Goal: Use online tool/utility: Utilize a website feature to perform a specific function

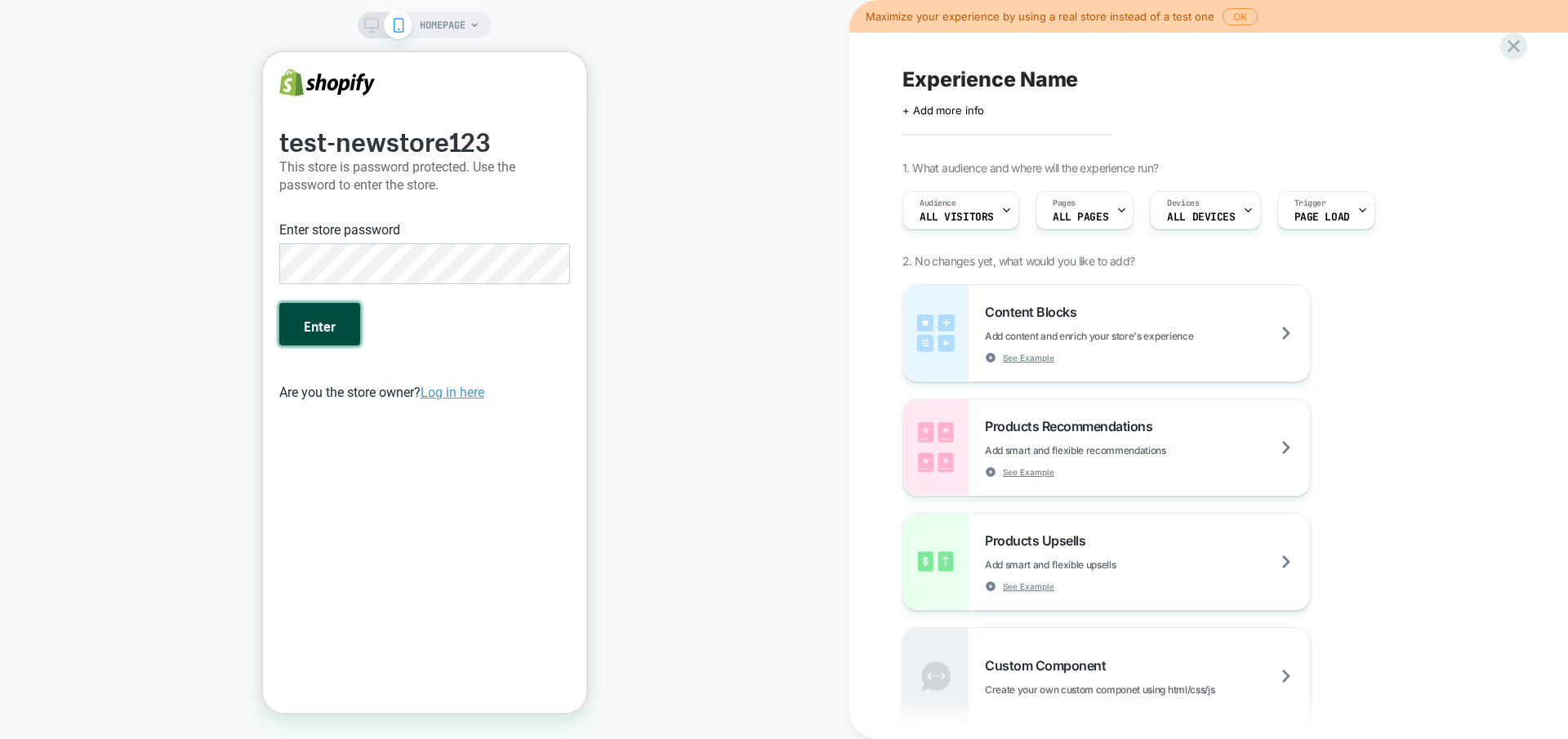
click at [328, 327] on button "Enter" at bounding box center [319, 324] width 81 height 43
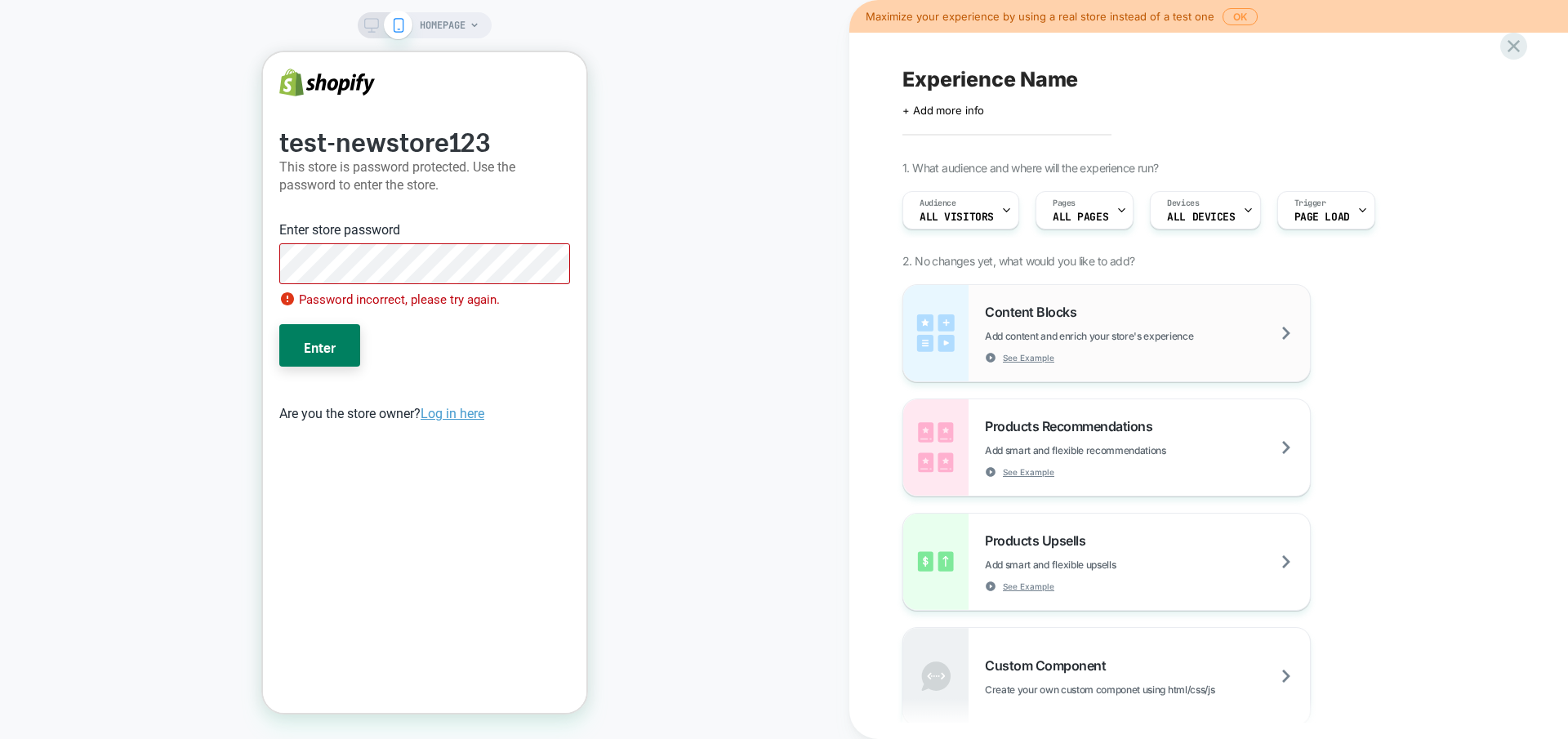
click at [988, 322] on div "Content Blocks Add content and enrich your store's experience See Example" at bounding box center [1148, 333] width 325 height 60
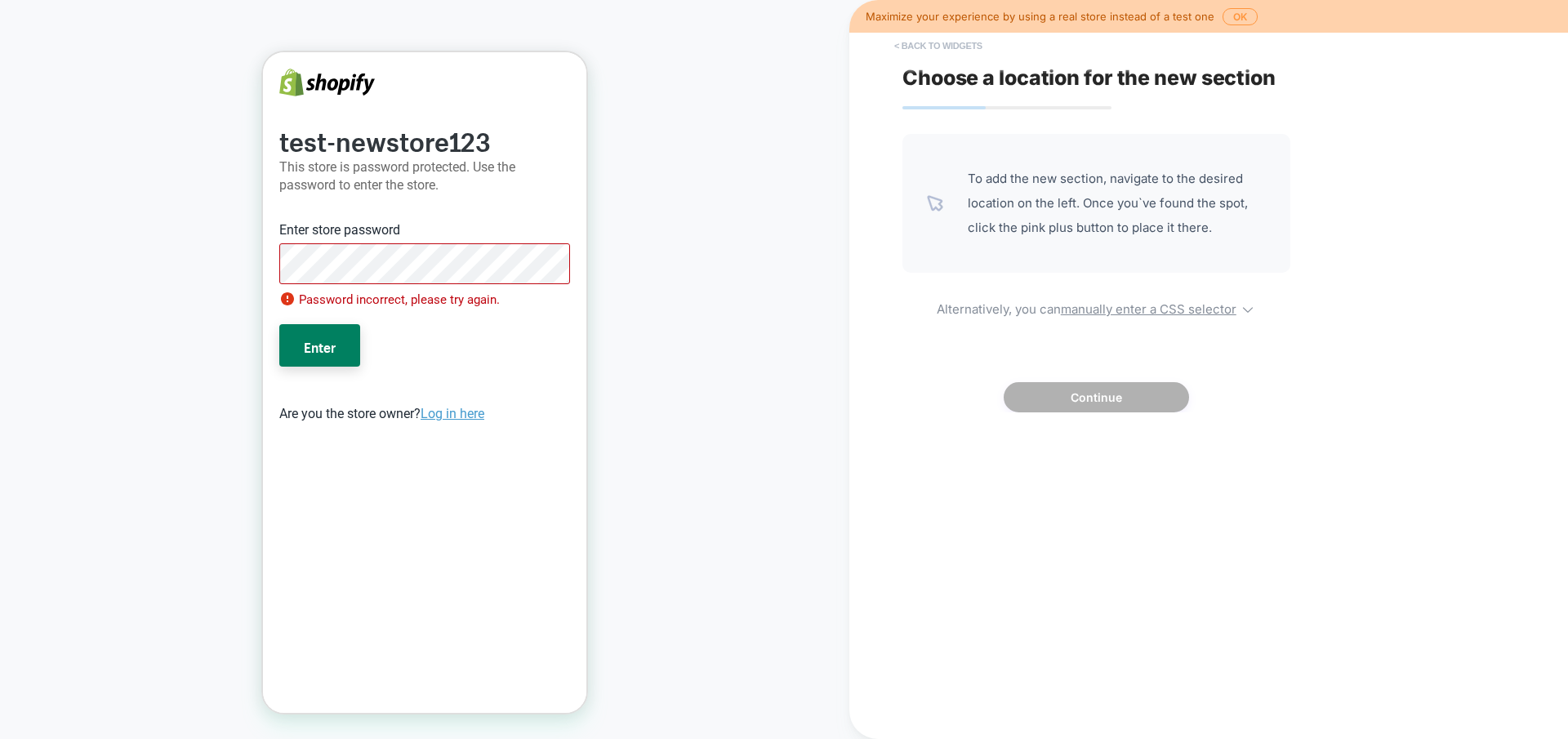
click at [898, 43] on button "< Back to widgets" at bounding box center [938, 45] width 105 height 26
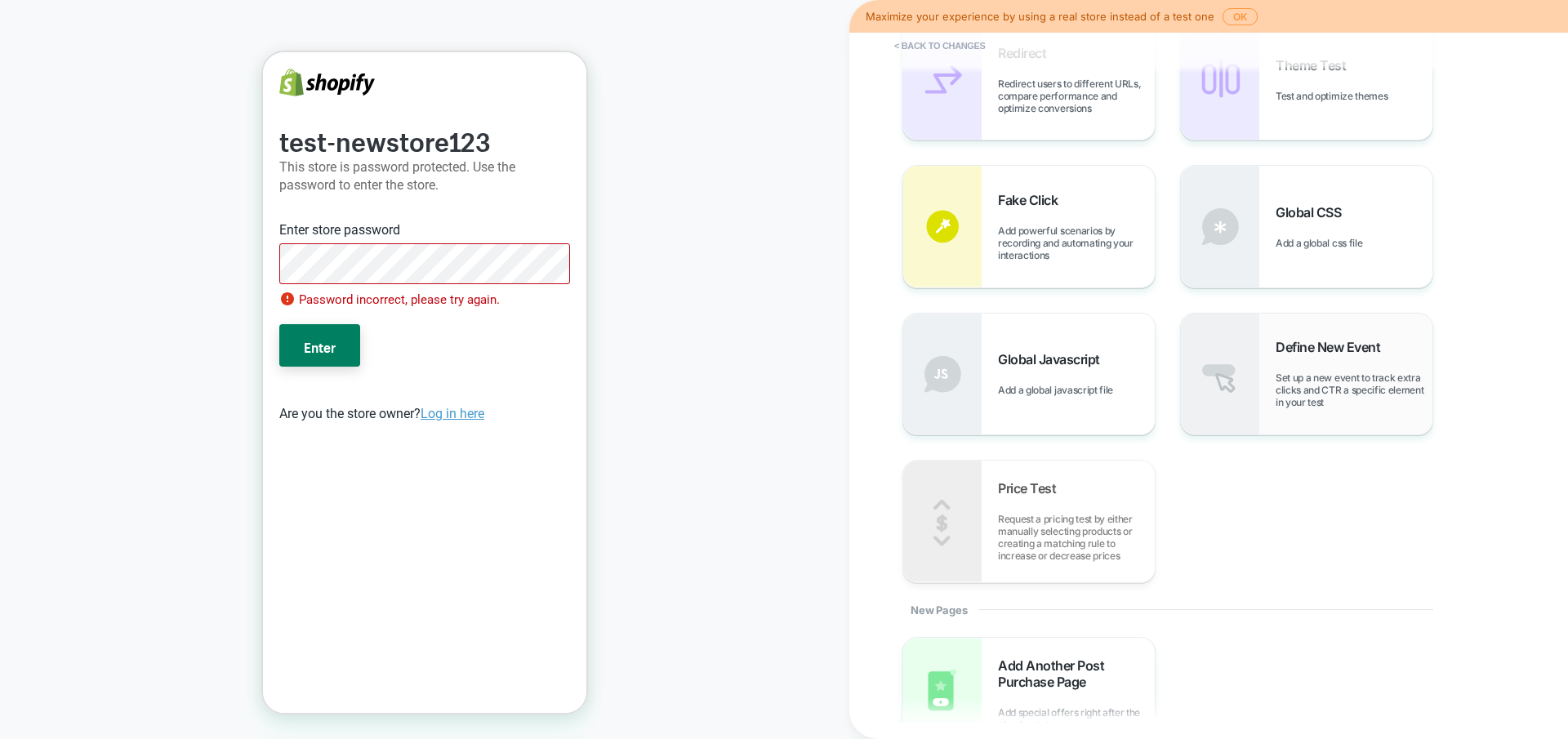
scroll to position [480, 0]
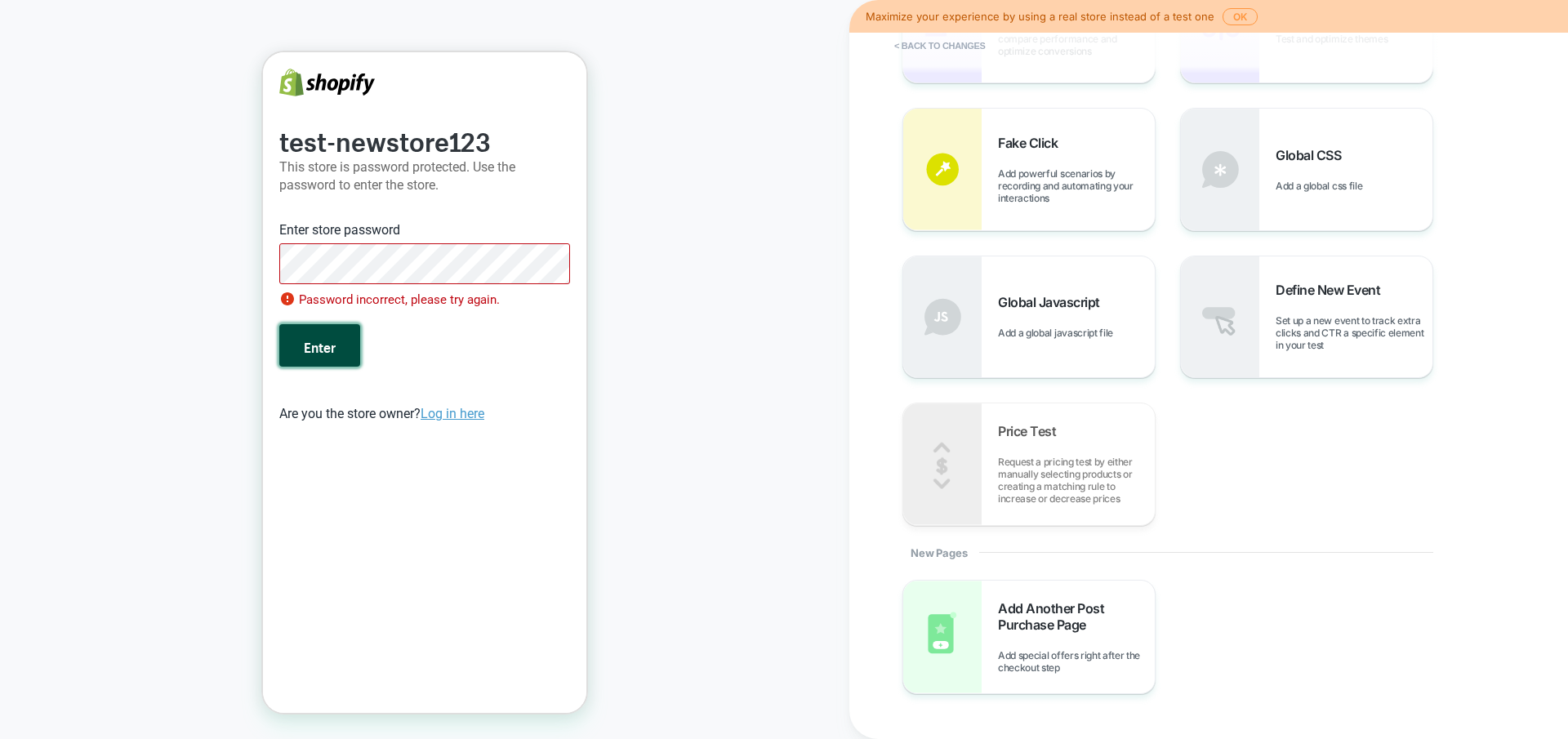
click at [346, 332] on button "Enter" at bounding box center [319, 345] width 81 height 43
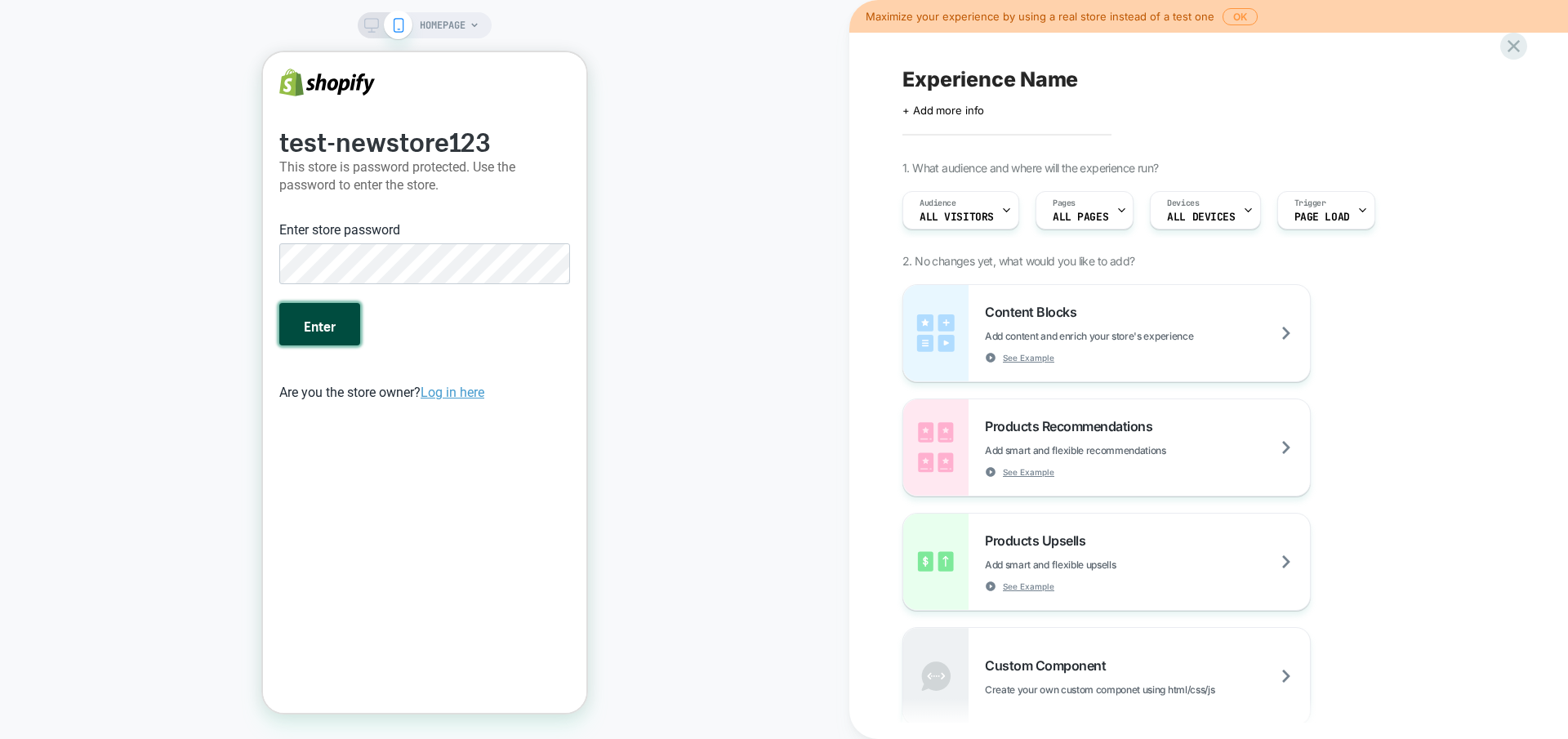
click at [311, 324] on button "Enter" at bounding box center [319, 324] width 81 height 43
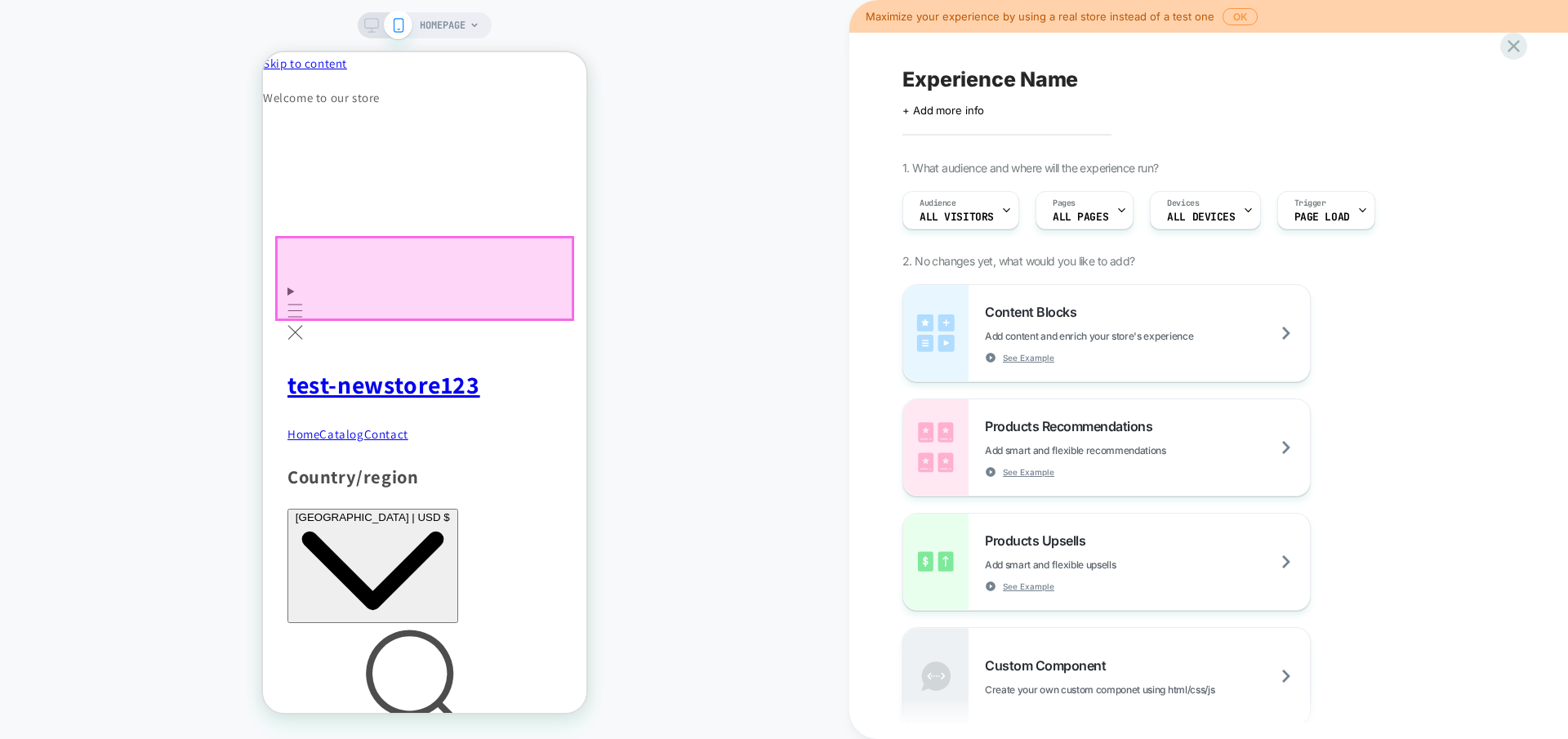
click at [473, 255] on div at bounding box center [424, 278] width 295 height 82
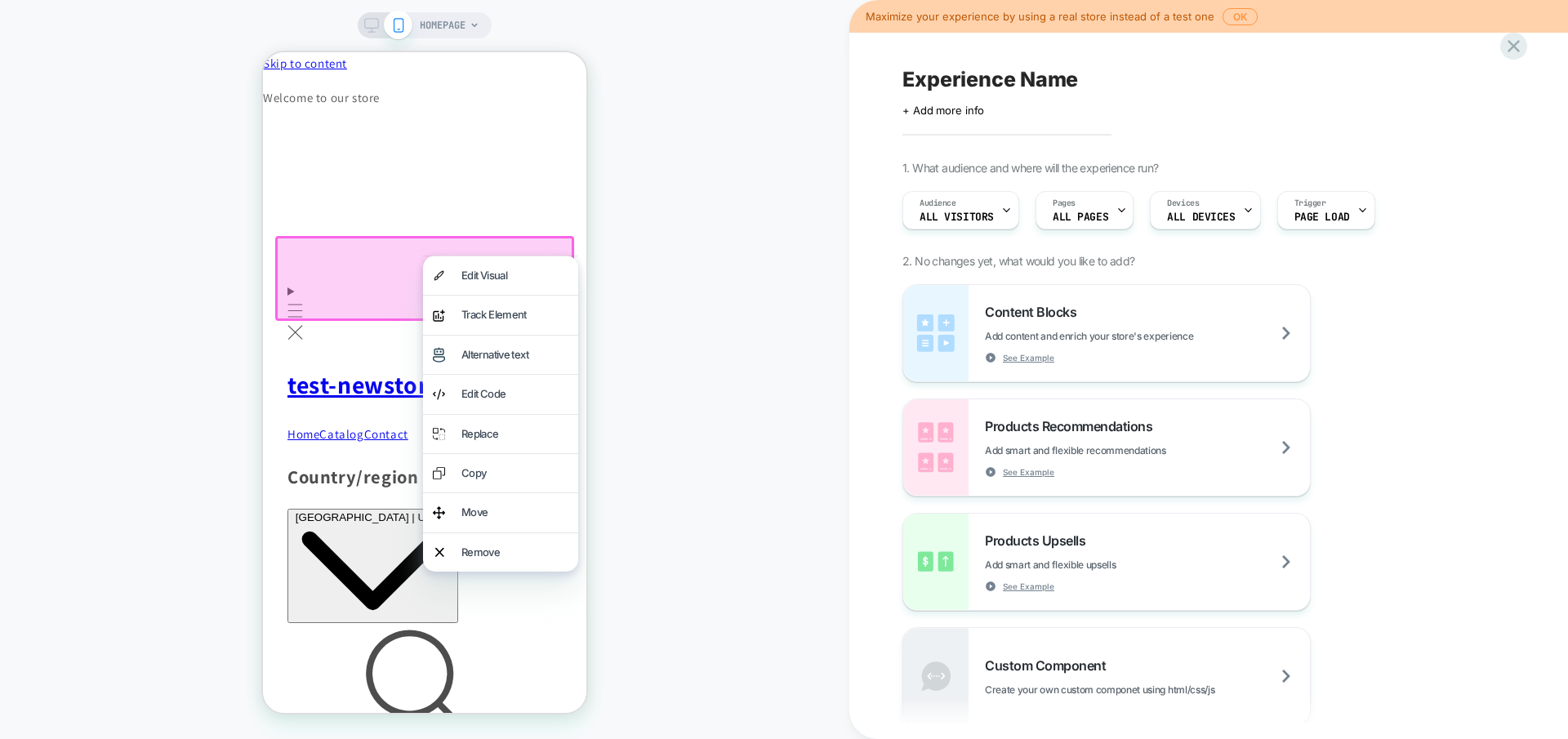
click at [371, 267] on div at bounding box center [424, 278] width 299 height 85
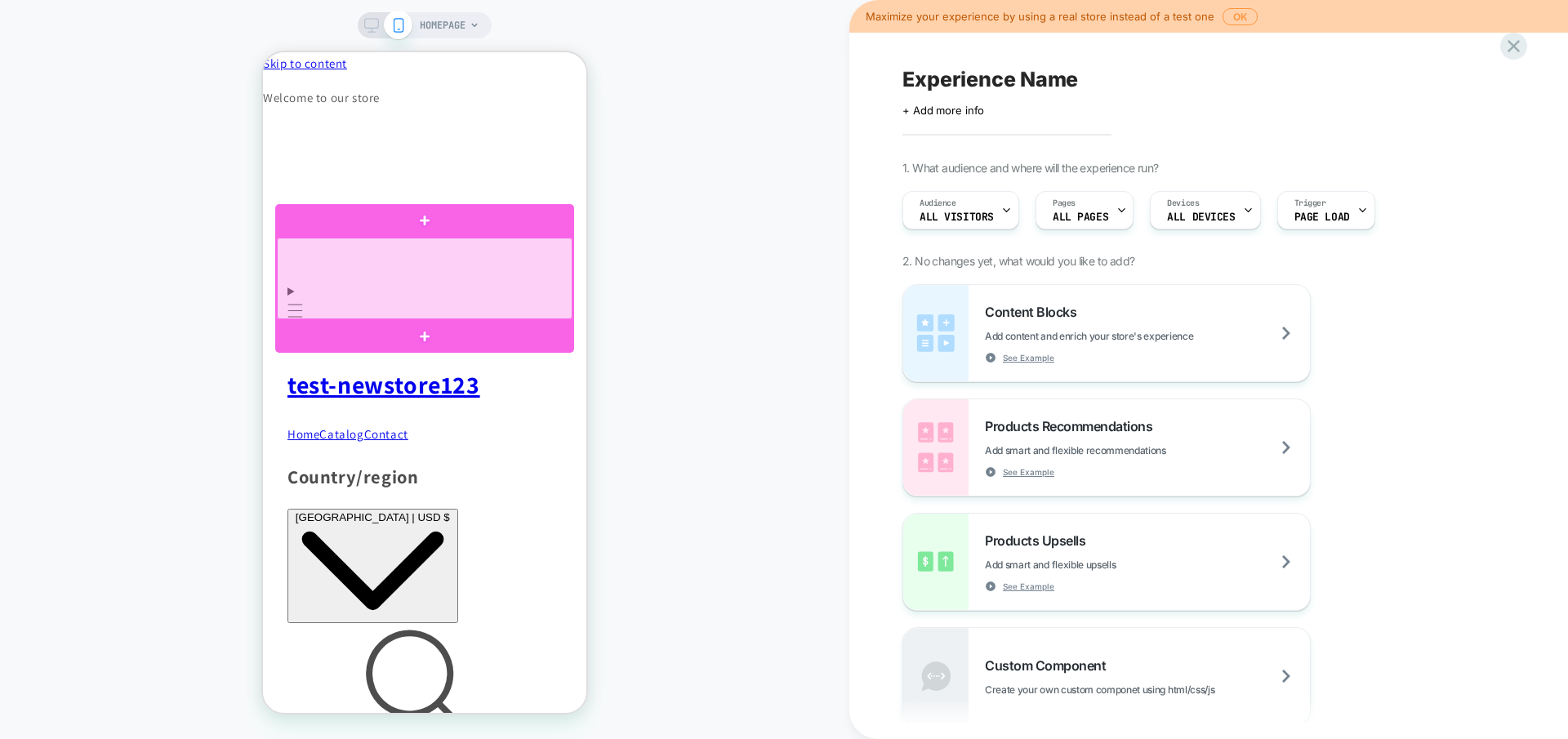
click at [459, 263] on div at bounding box center [424, 278] width 295 height 82
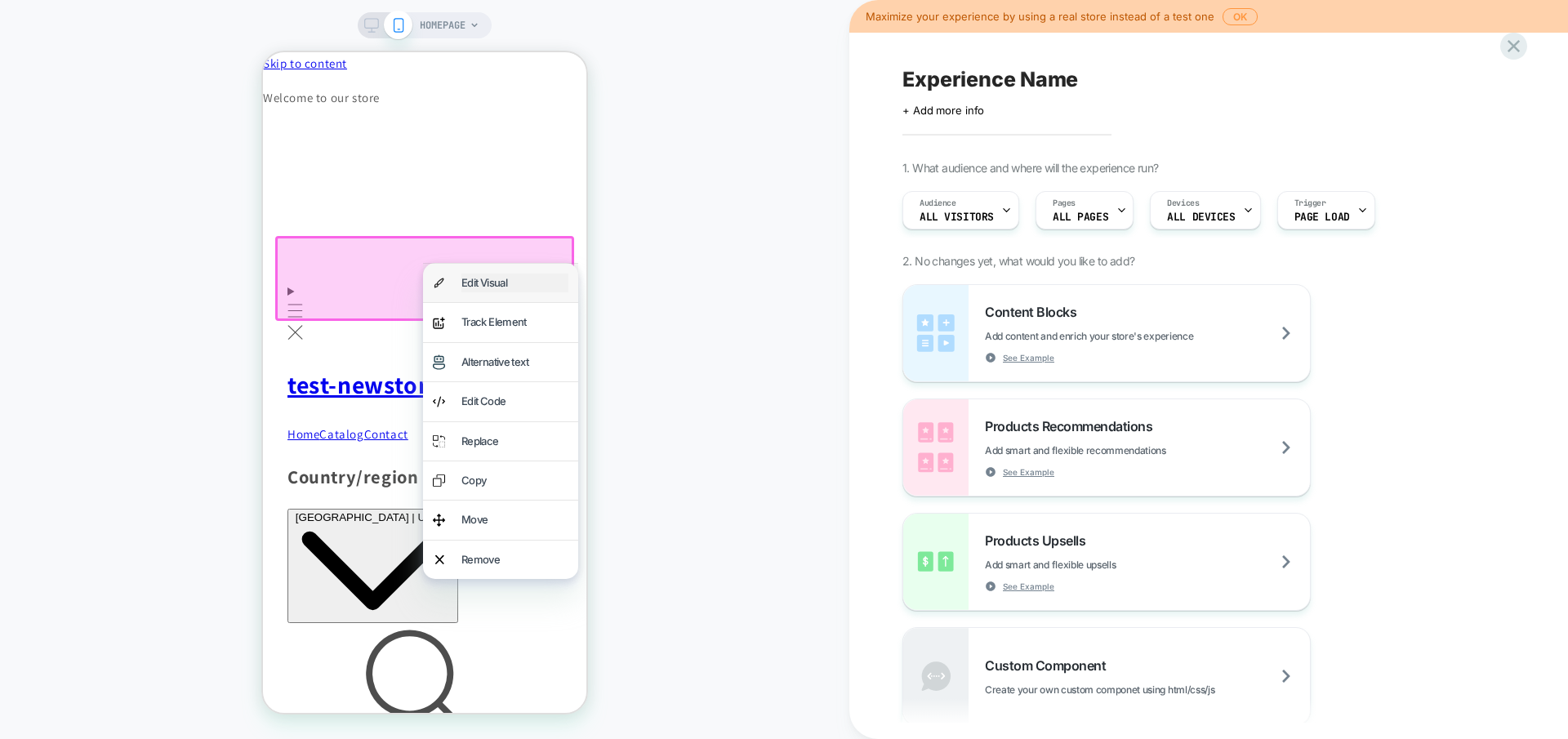
click at [500, 289] on div "Edit Visual" at bounding box center [515, 283] width 107 height 19
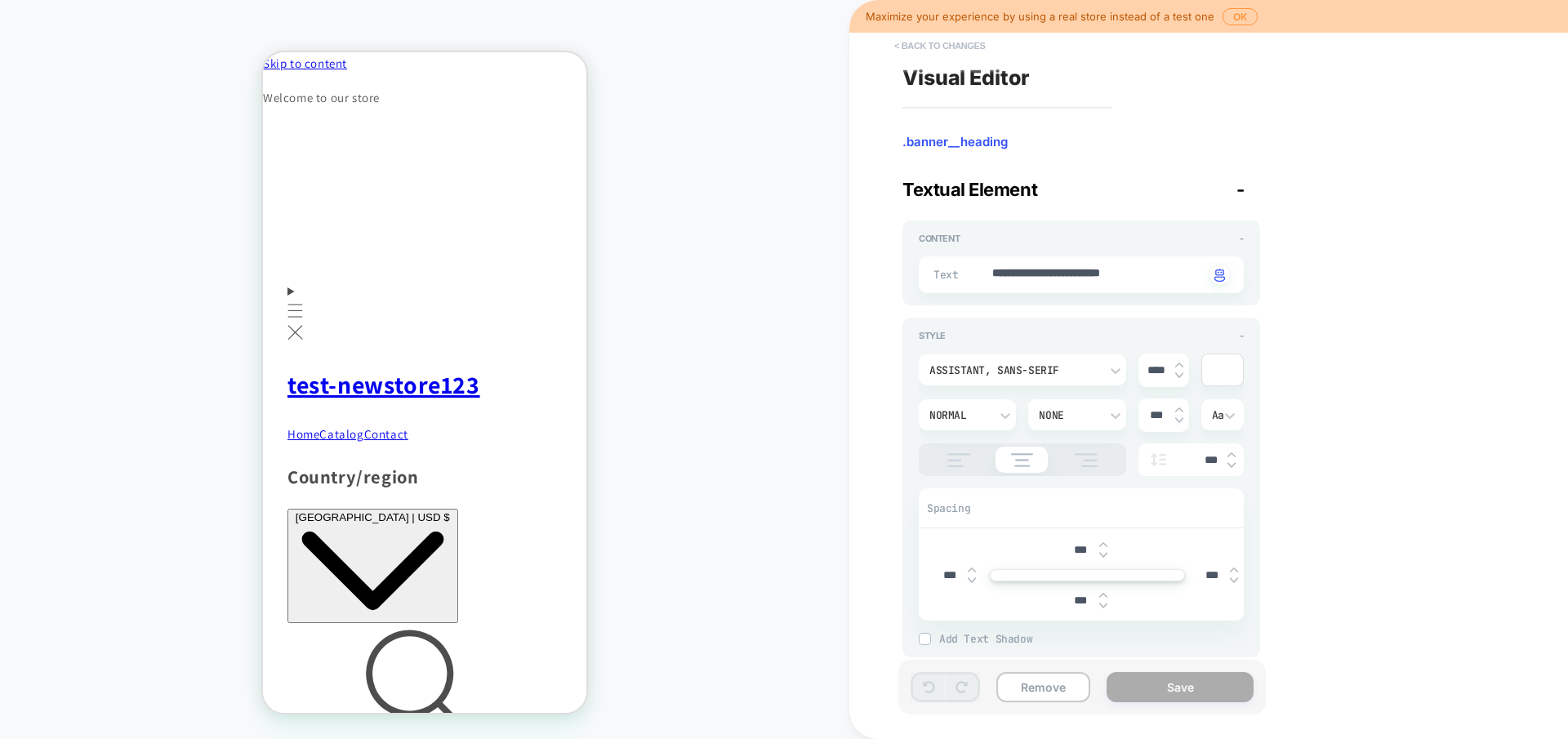
click at [931, 47] on button "< Back to changes" at bounding box center [940, 45] width 108 height 26
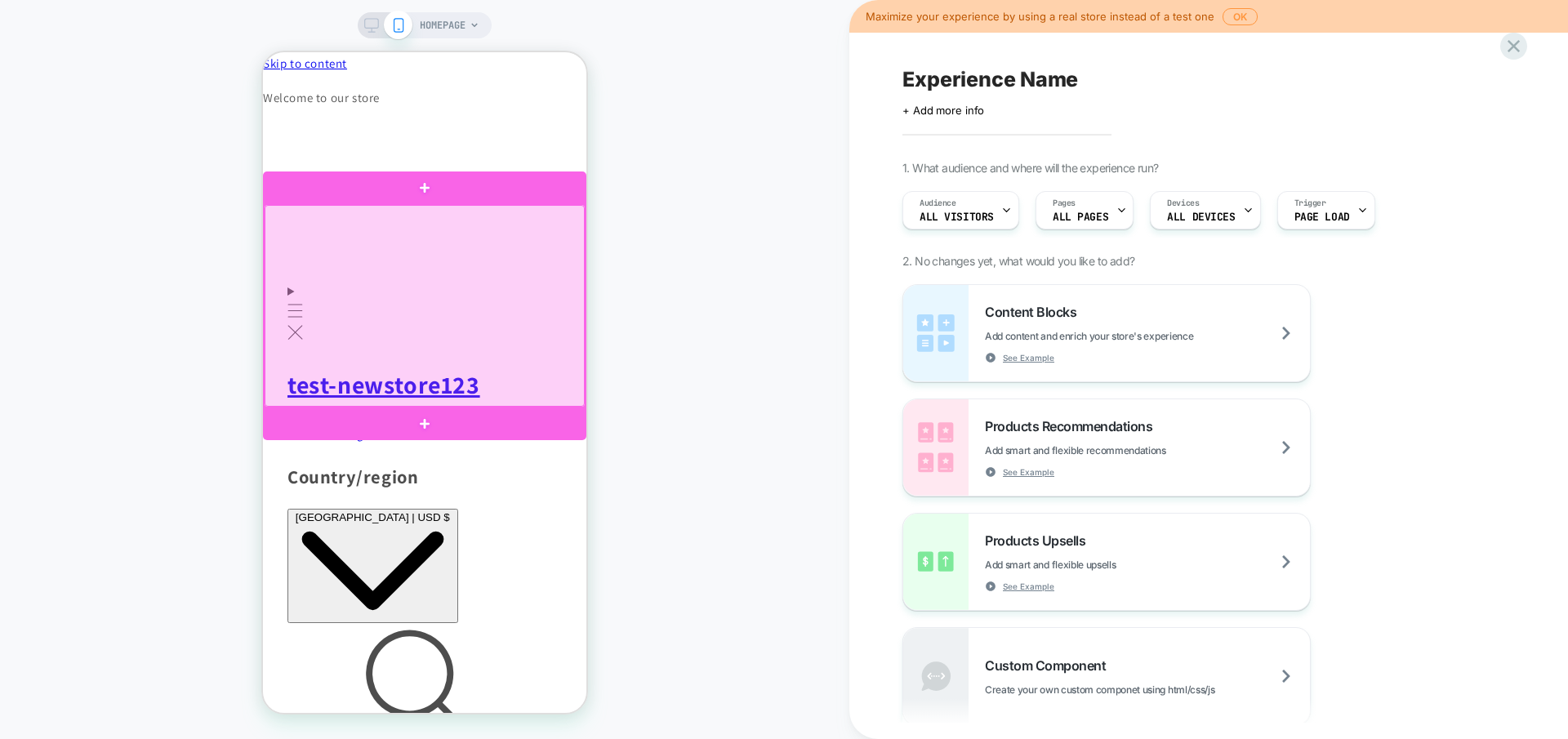
click at [540, 378] on div at bounding box center [425, 305] width 320 height 202
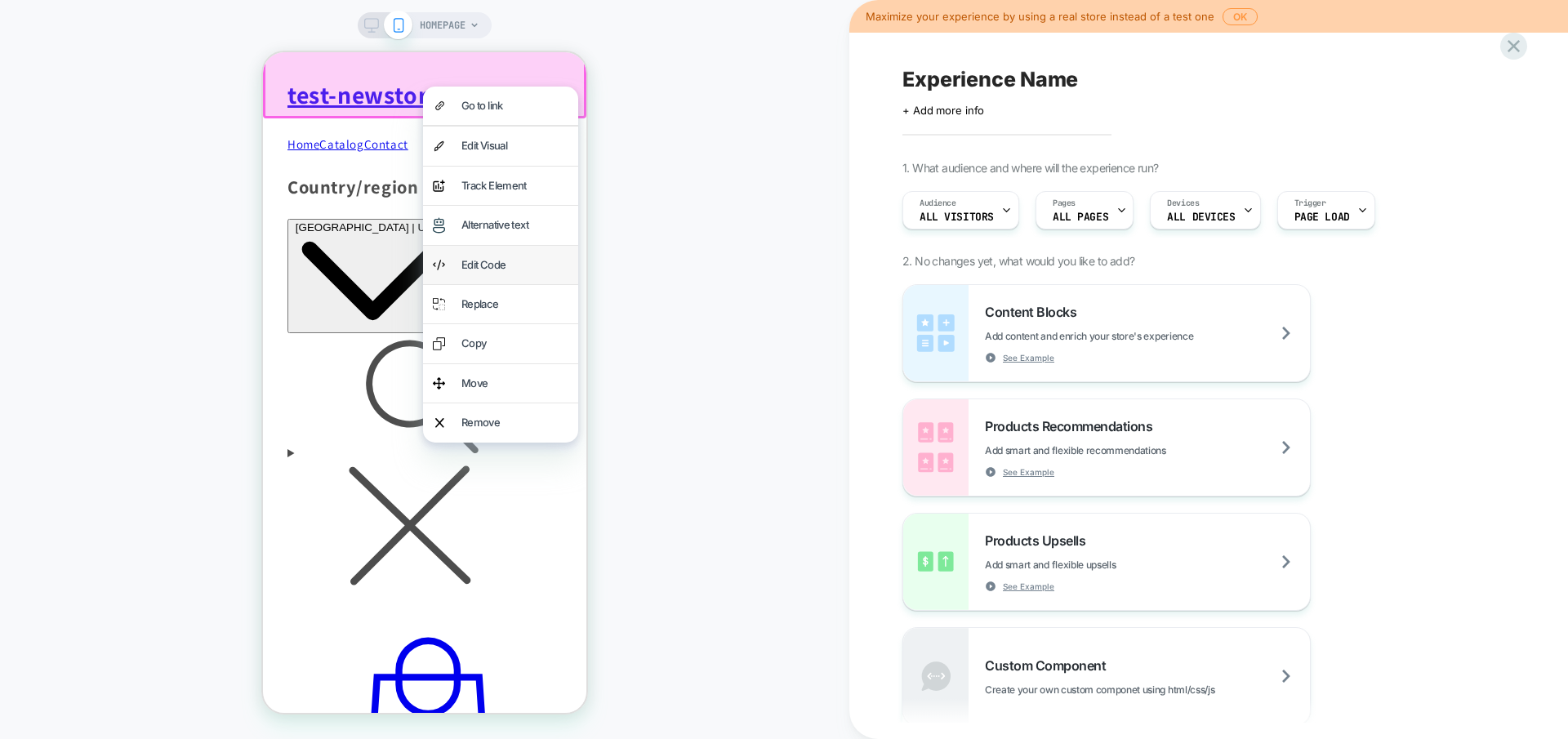
scroll to position [79, 0]
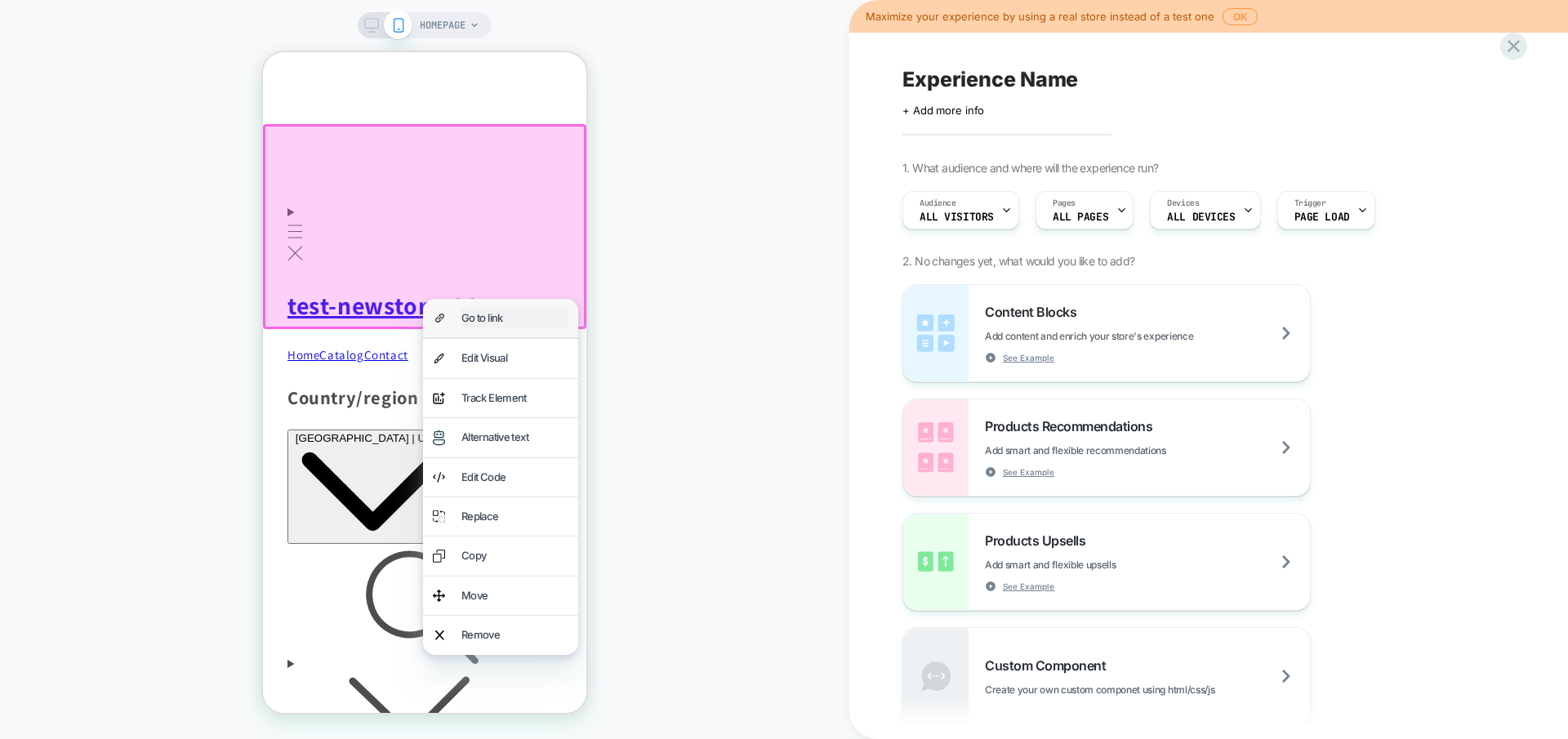
click at [503, 309] on div "Go to link" at bounding box center [515, 318] width 107 height 19
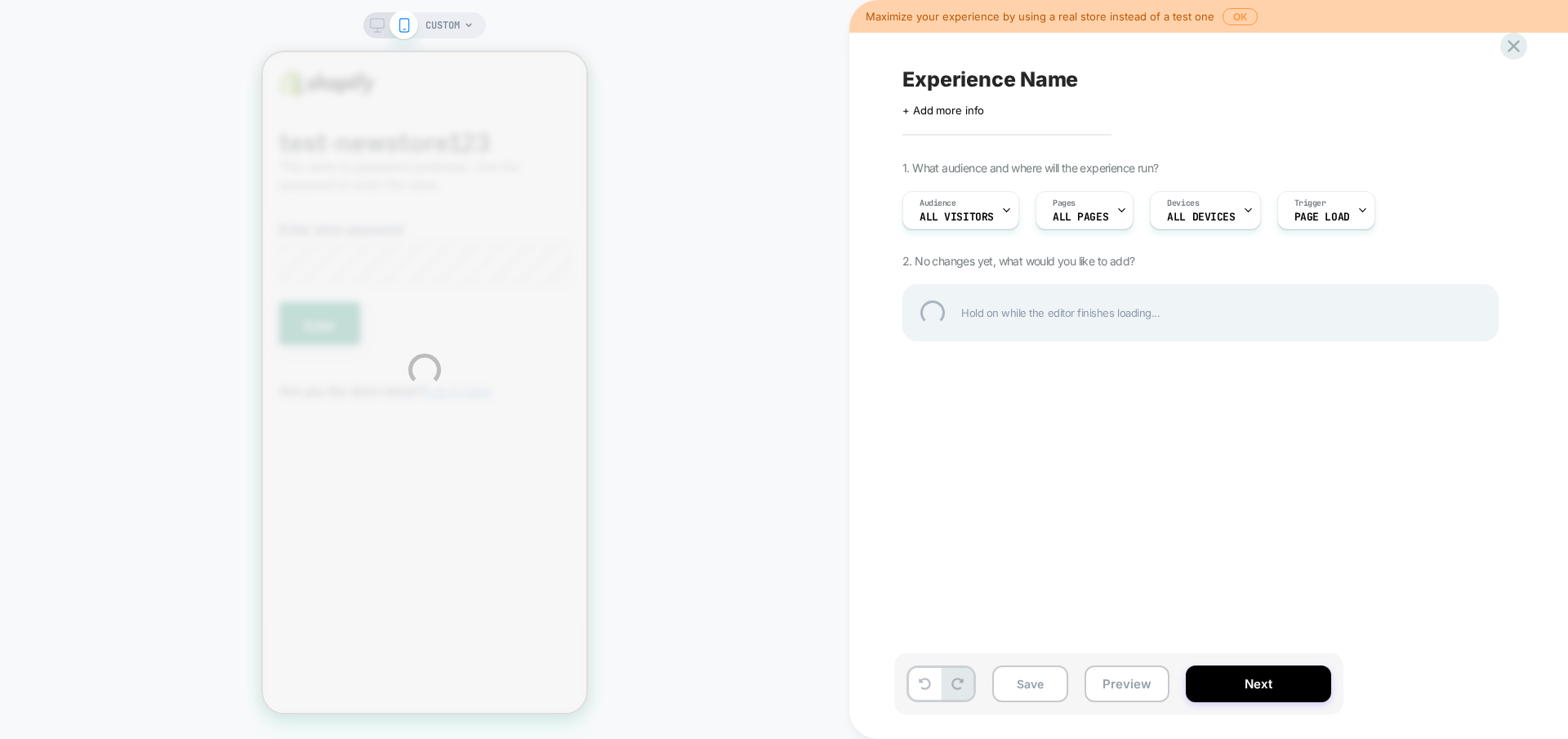
scroll to position [0, 0]
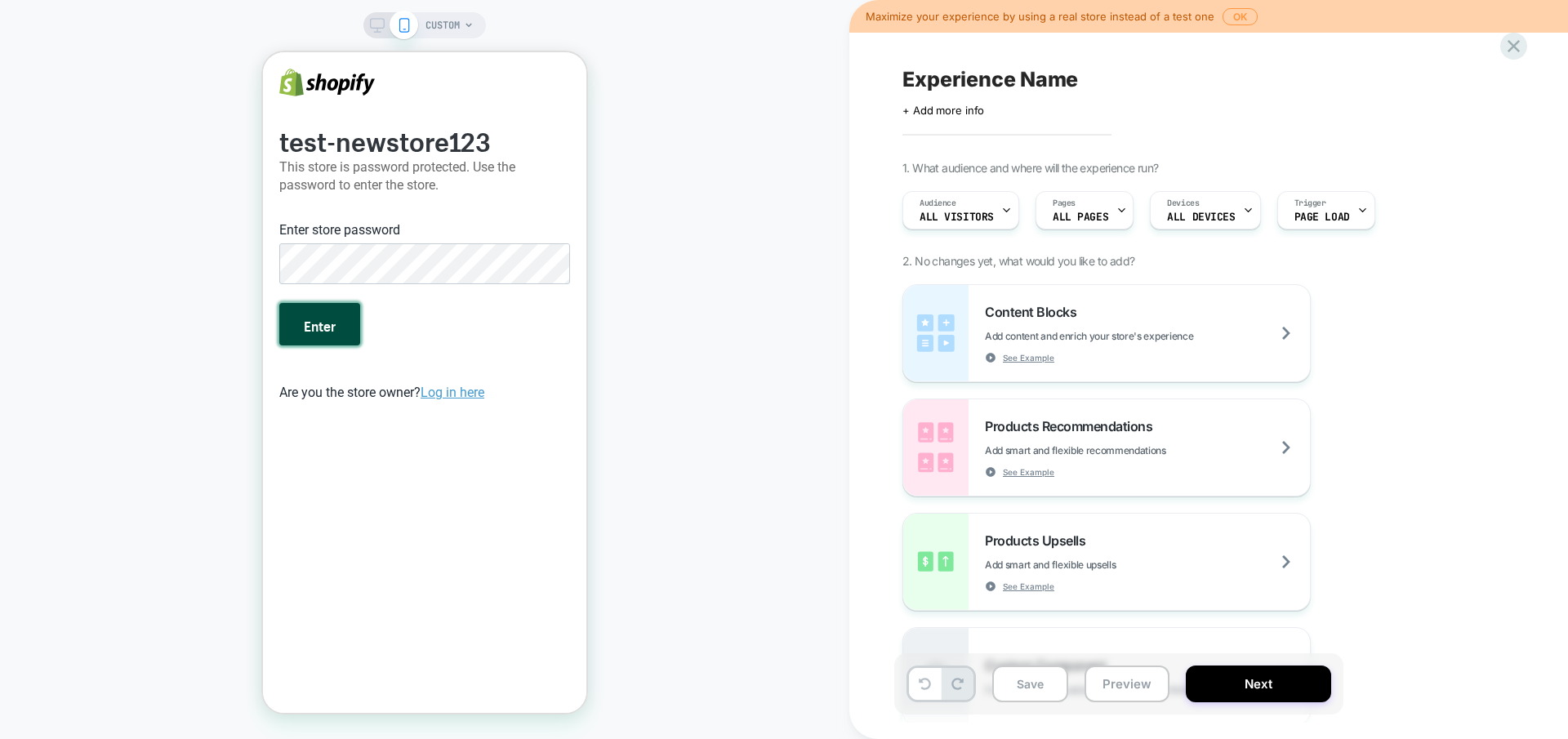
click at [320, 317] on button "Enter" at bounding box center [319, 324] width 81 height 43
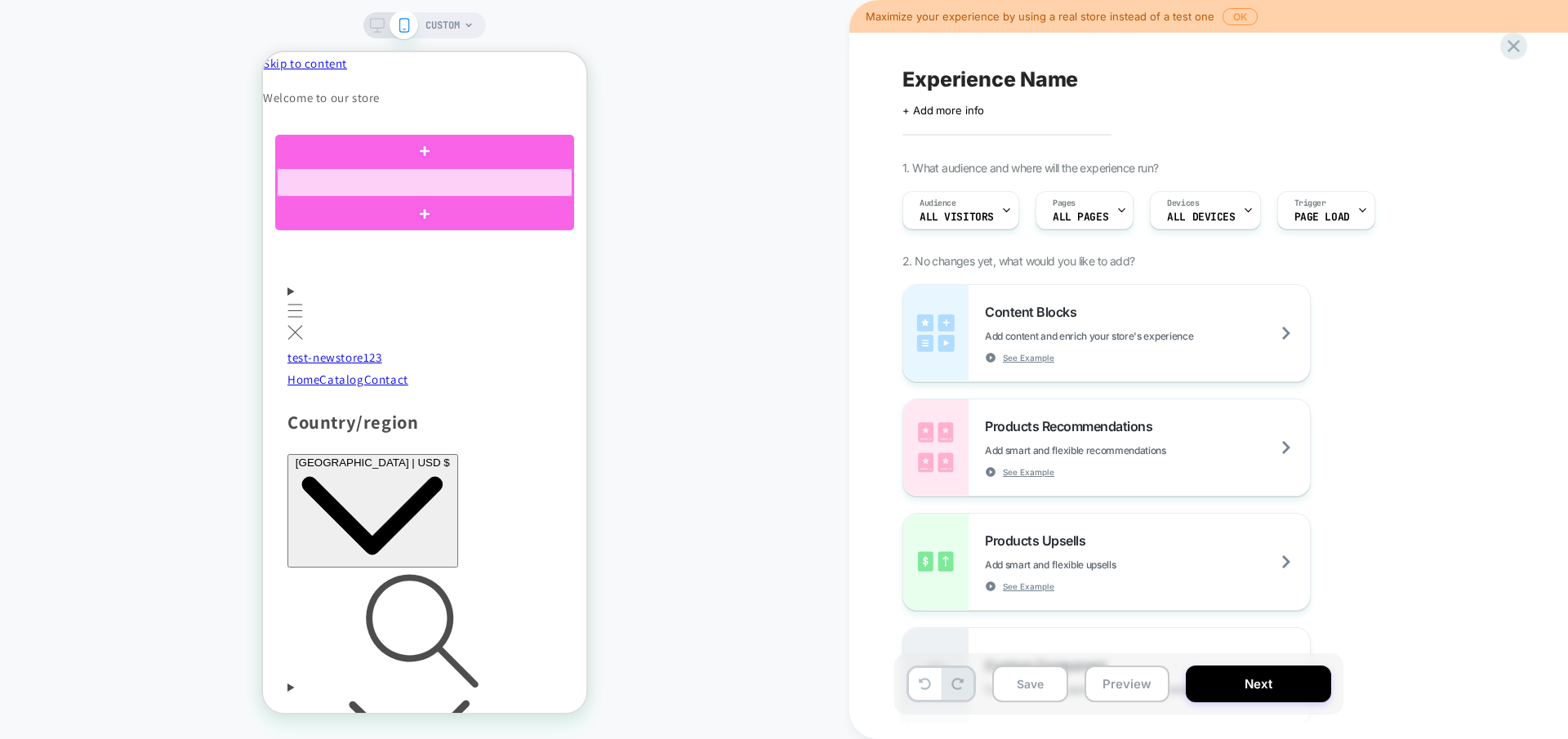
click at [362, 182] on div at bounding box center [424, 183] width 295 height 29
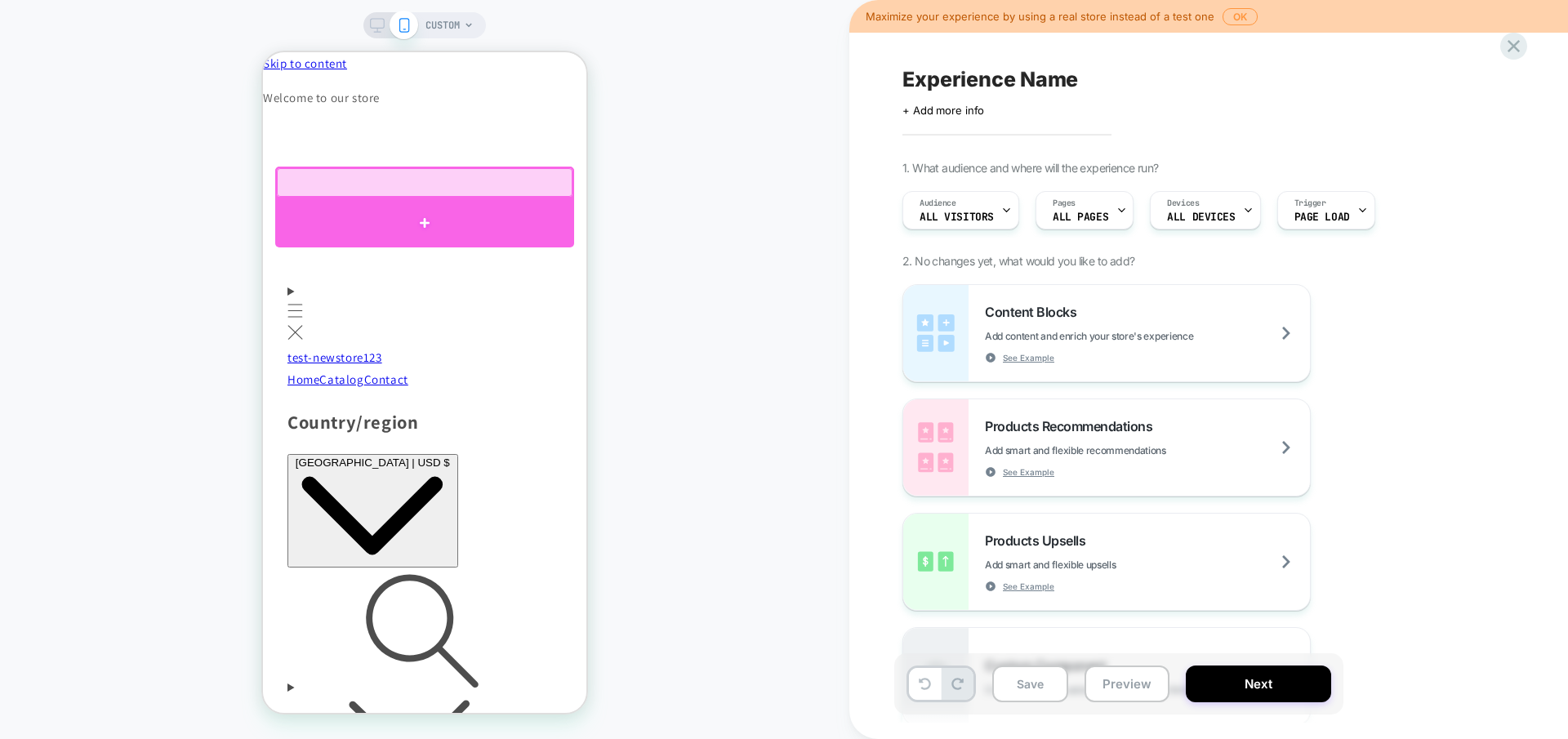
click at [438, 209] on div at bounding box center [424, 223] width 299 height 49
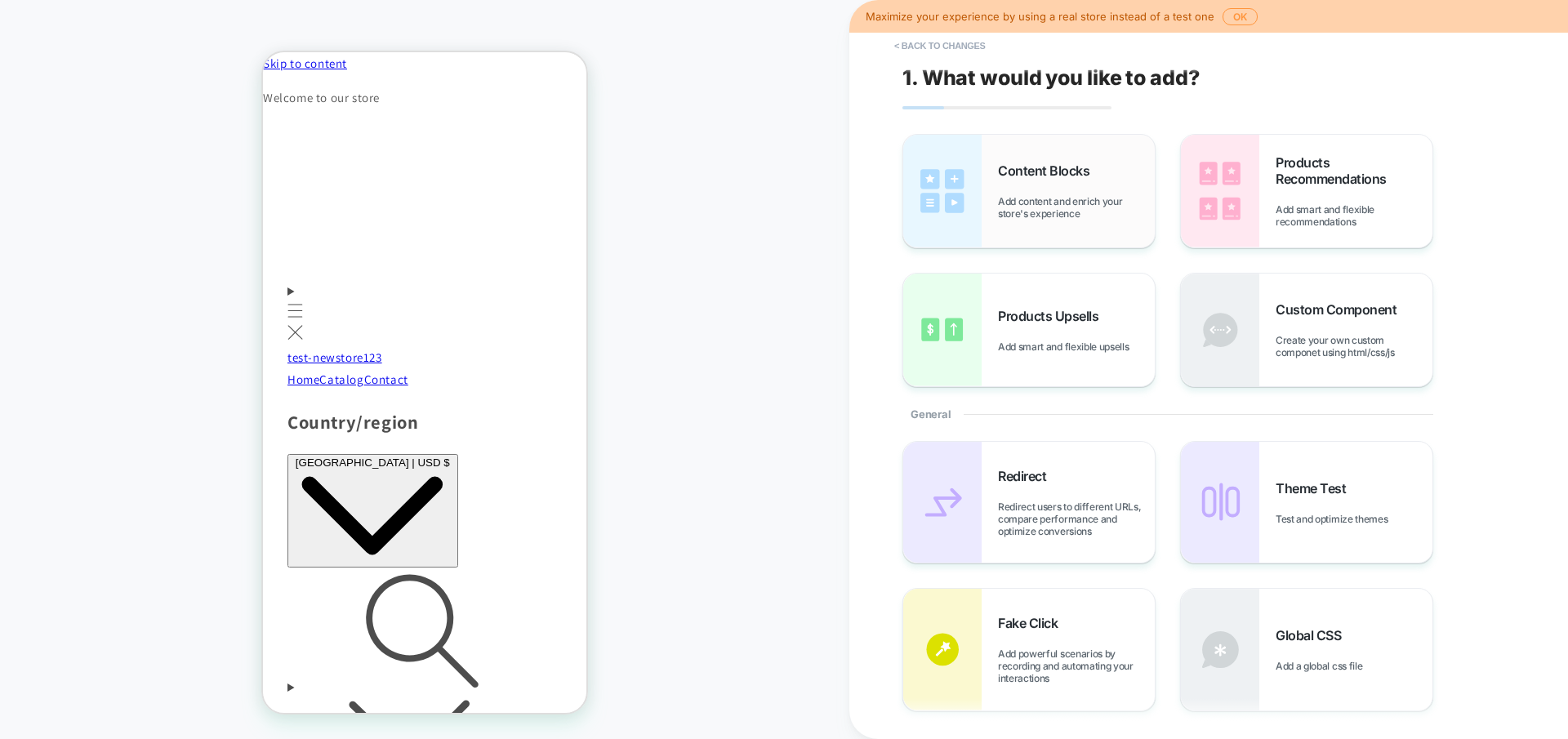
click at [1065, 189] on div "Content Blocks Add content and enrich your store's experience" at bounding box center [1076, 190] width 157 height 57
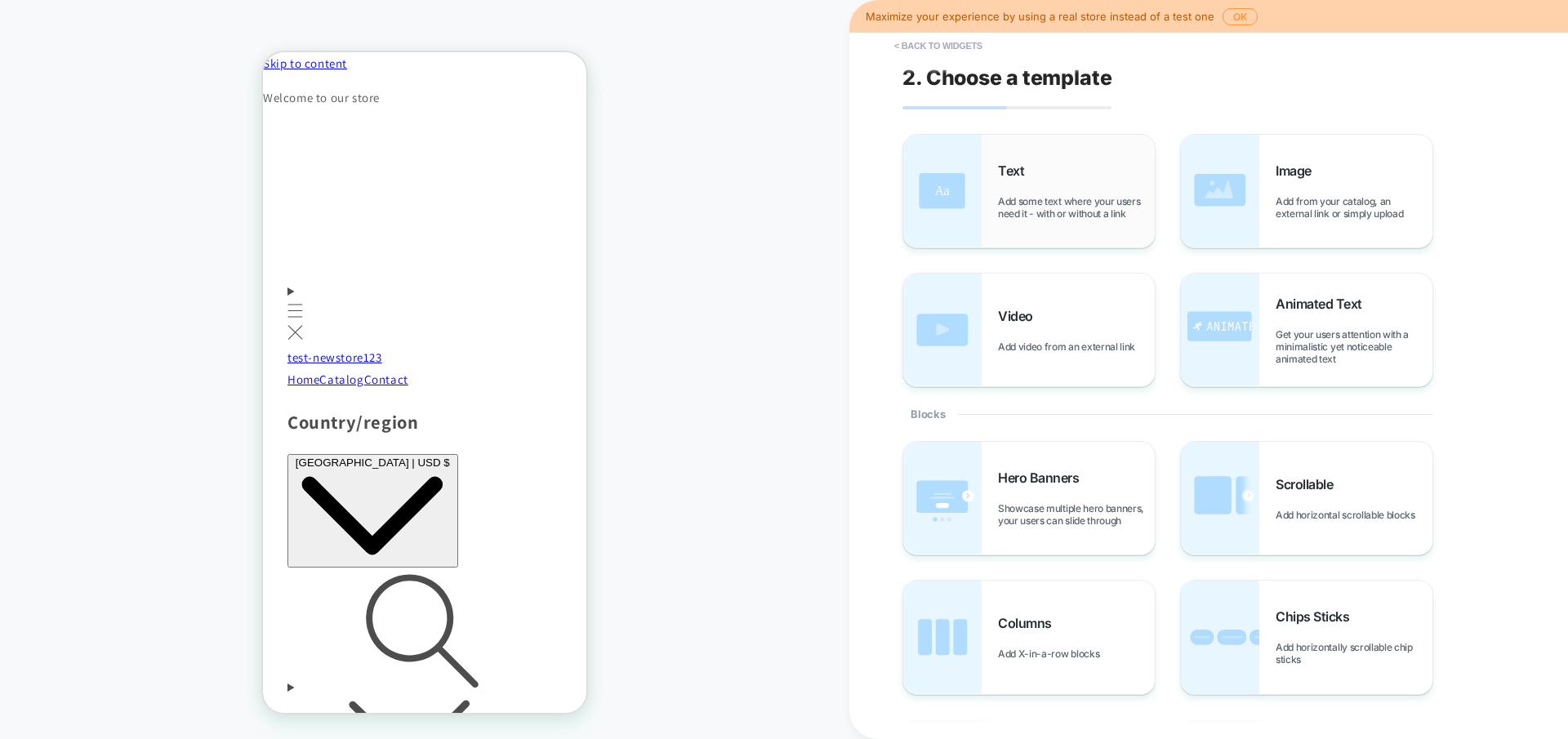
click at [1049, 177] on div "Text Add some text where your users need it - with or without a link" at bounding box center [1076, 190] width 157 height 57
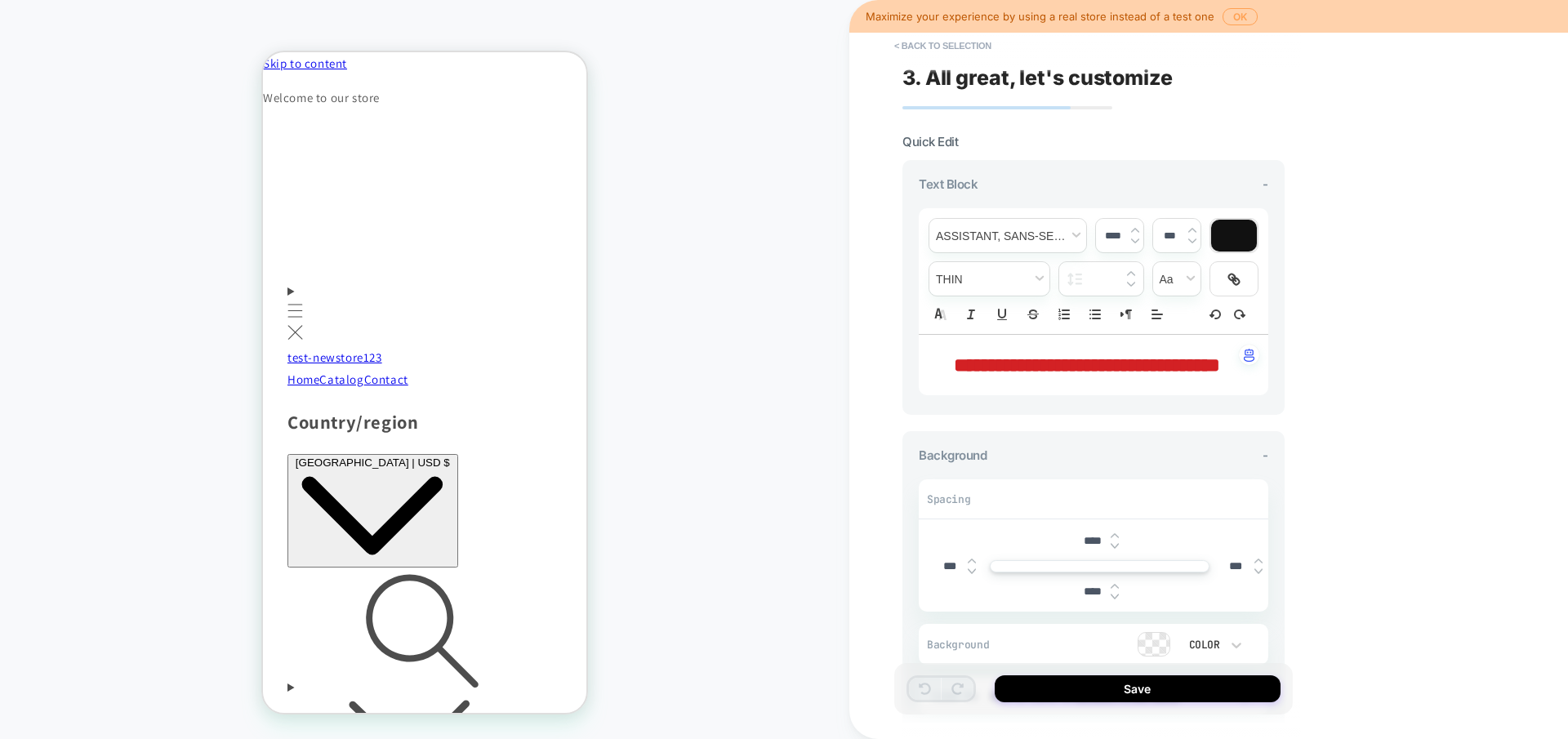
click at [1227, 16] on button "OK" at bounding box center [1240, 17] width 35 height 17
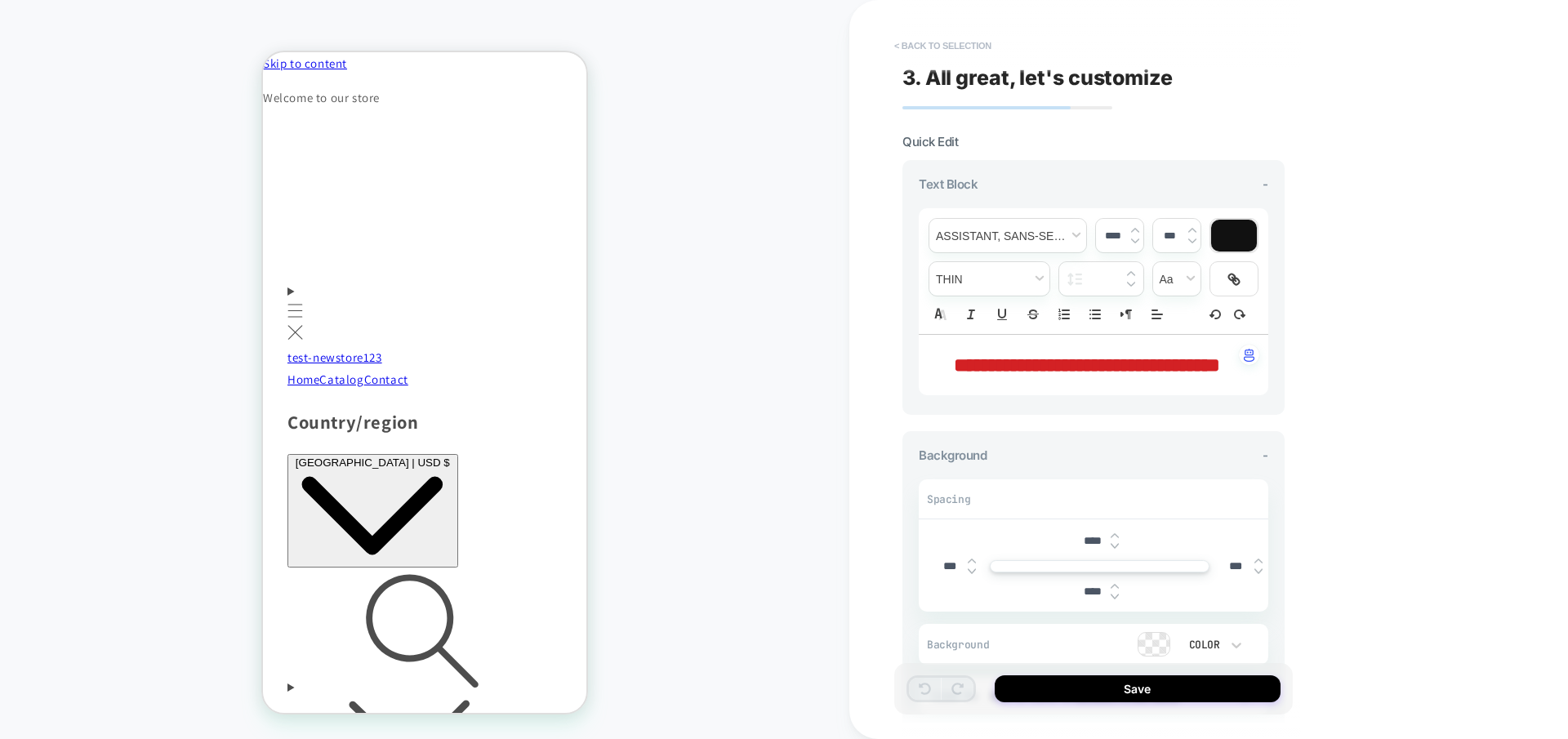
click at [935, 45] on button "< Back to selection" at bounding box center [943, 45] width 113 height 26
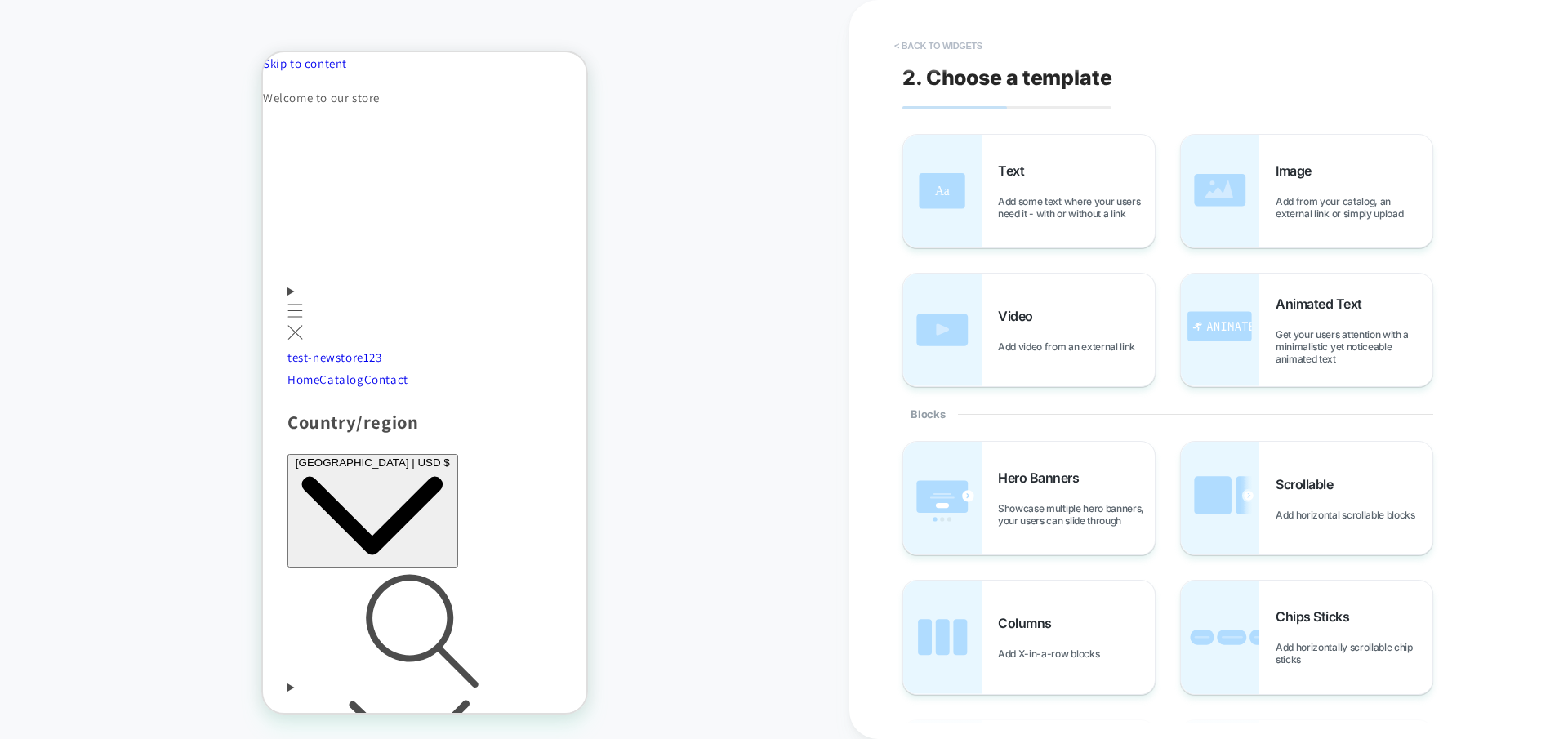
click at [910, 36] on button "< Back to widgets" at bounding box center [938, 45] width 105 height 26
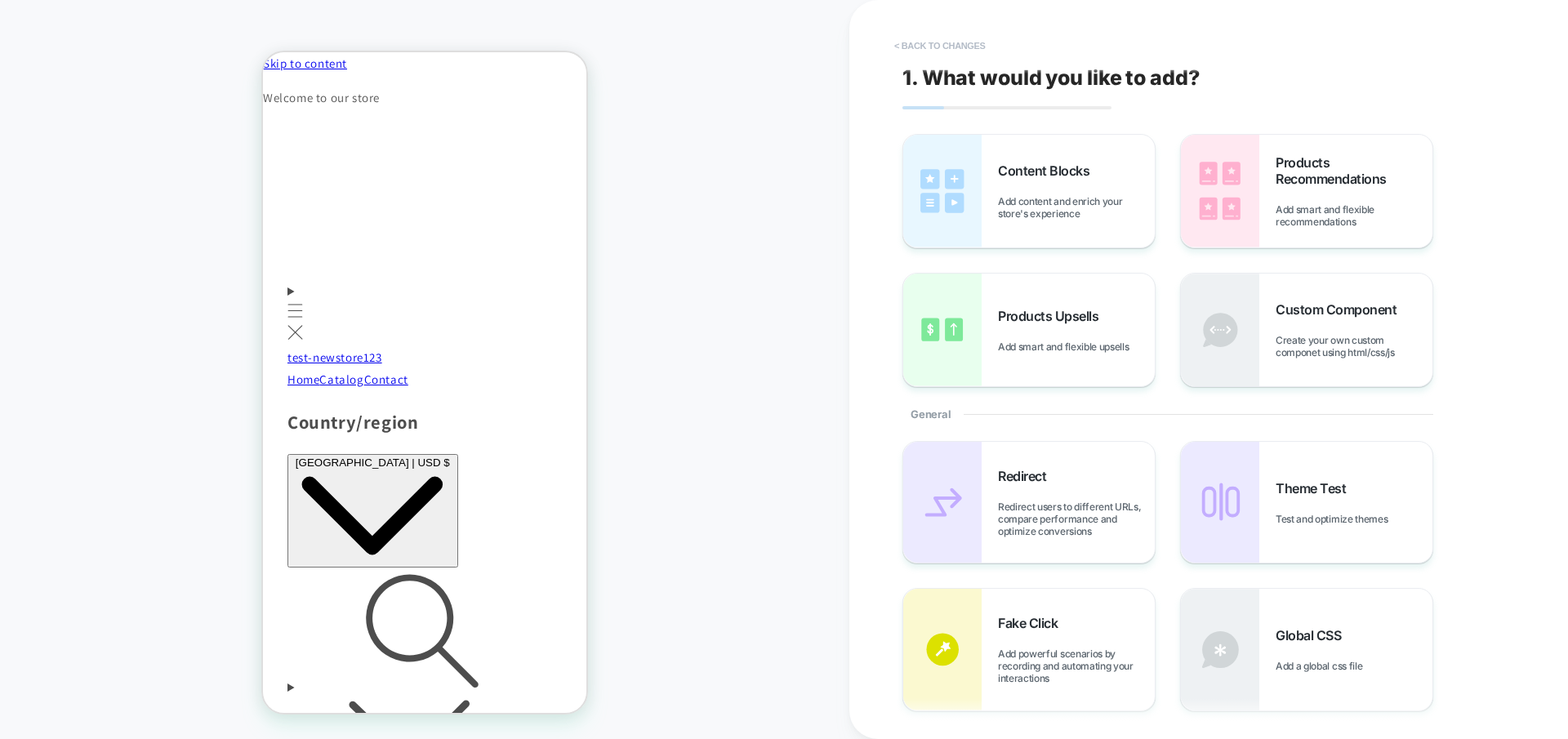
click at [911, 42] on button "< Back to changes" at bounding box center [940, 45] width 108 height 26
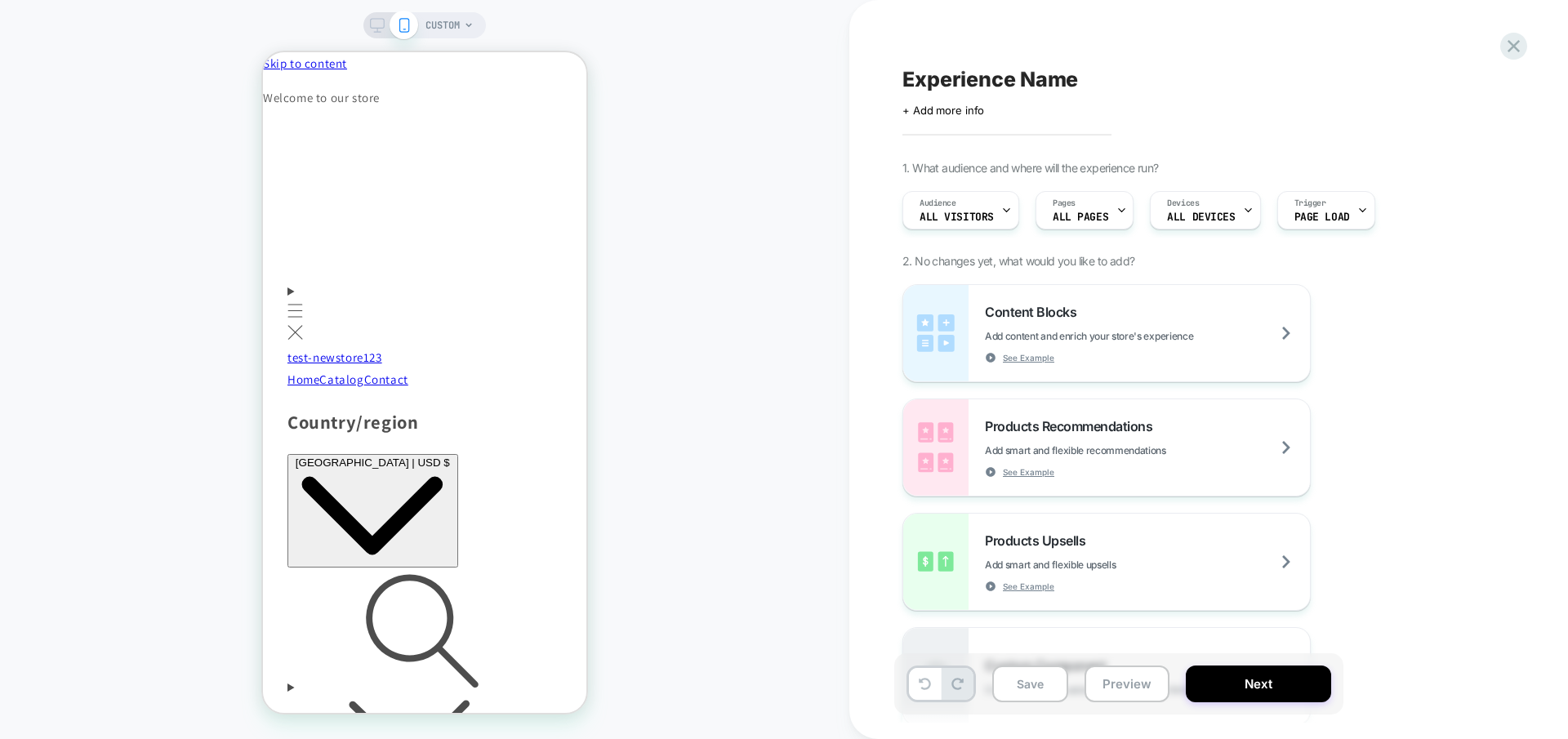
click at [385, 28] on div at bounding box center [391, 25] width 42 height 14
click at [378, 26] on icon at bounding box center [377, 25] width 14 height 14
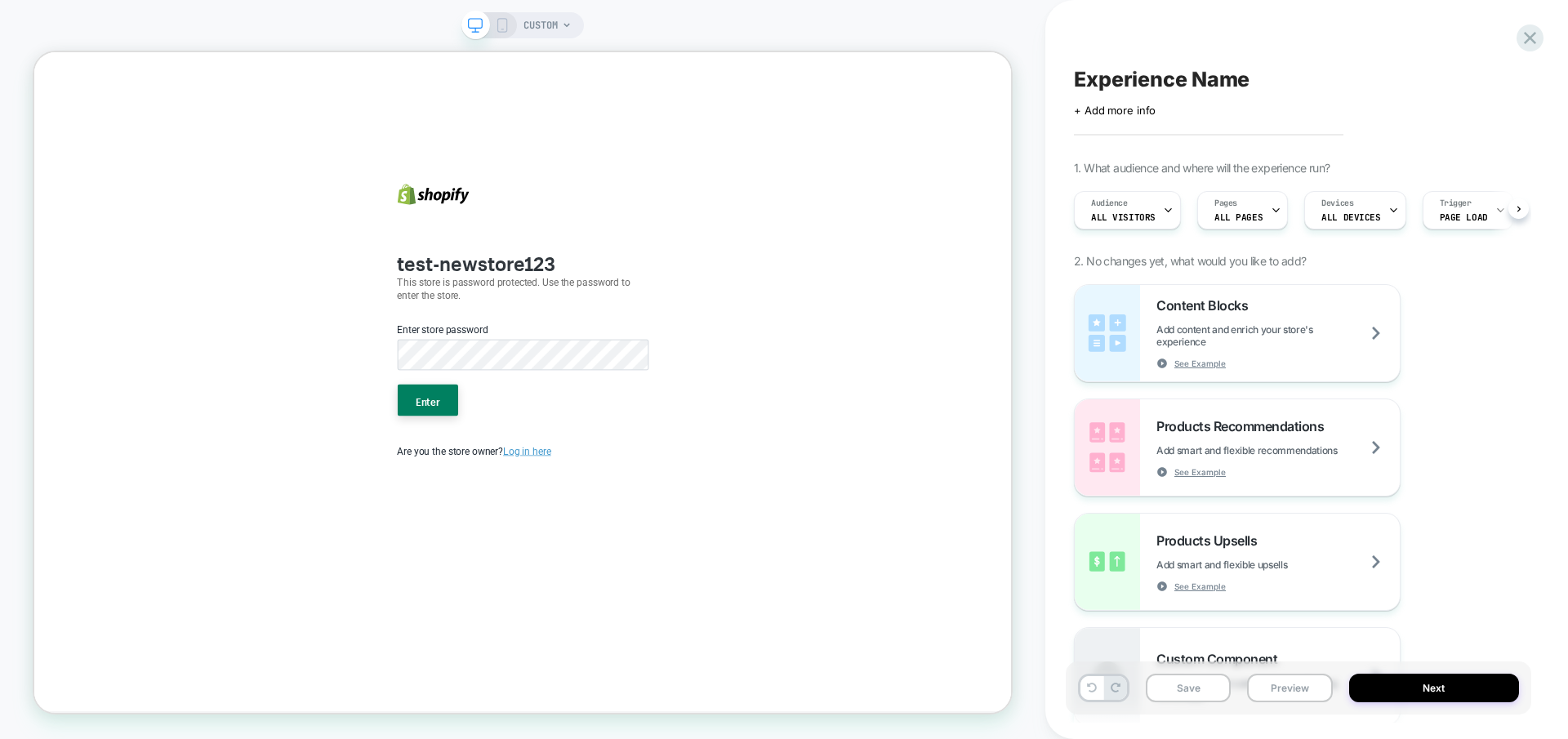
click at [503, 24] on icon at bounding box center [502, 25] width 14 height 14
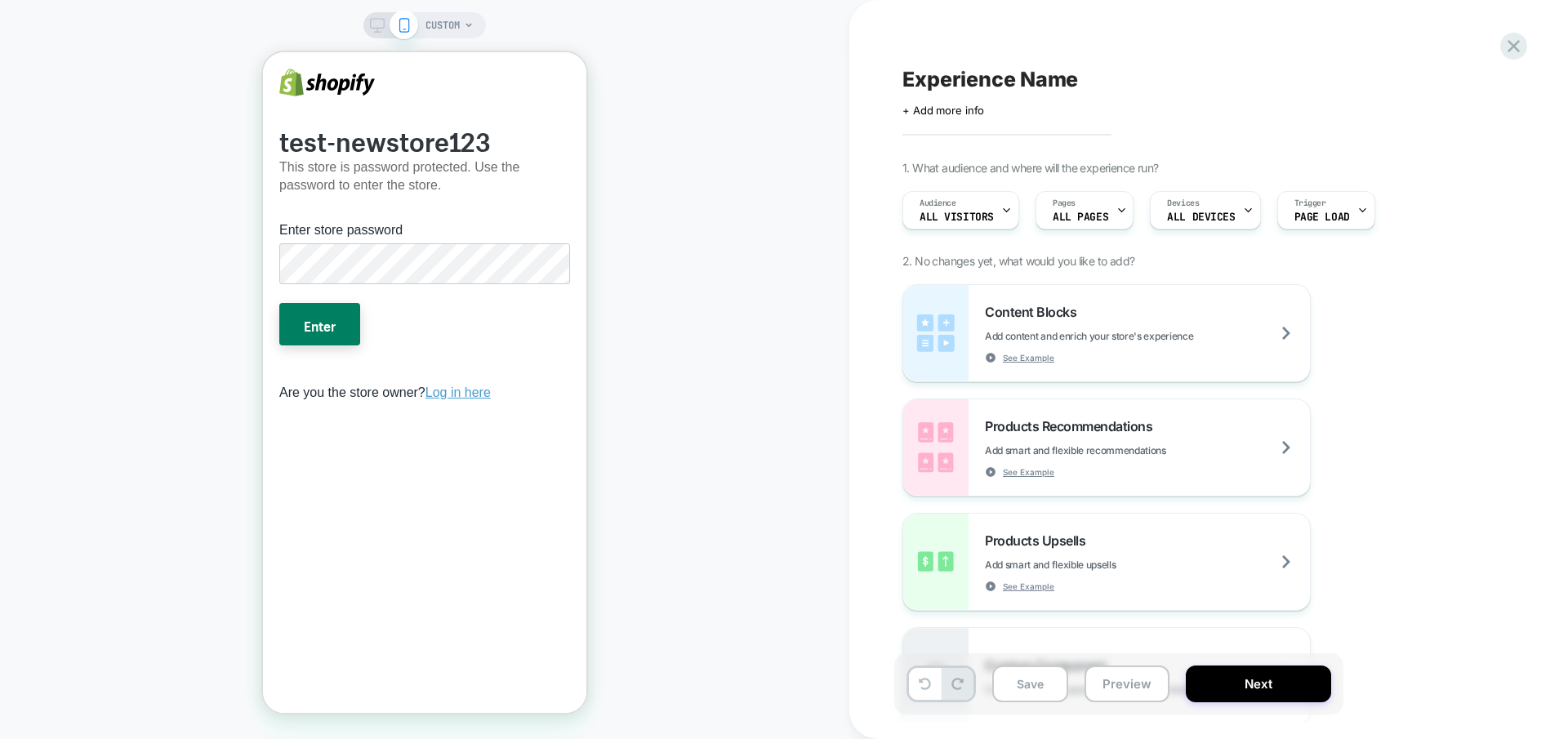
click at [480, 30] on div "CUSTOM Experience Name Click to edit experience details + Add more info 1. What…" at bounding box center [784, 369] width 1568 height 739
click at [474, 27] on div "CUSTOM" at bounding box center [425, 25] width 123 height 26
click at [448, 22] on span "CUSTOM" at bounding box center [442, 25] width 34 height 26
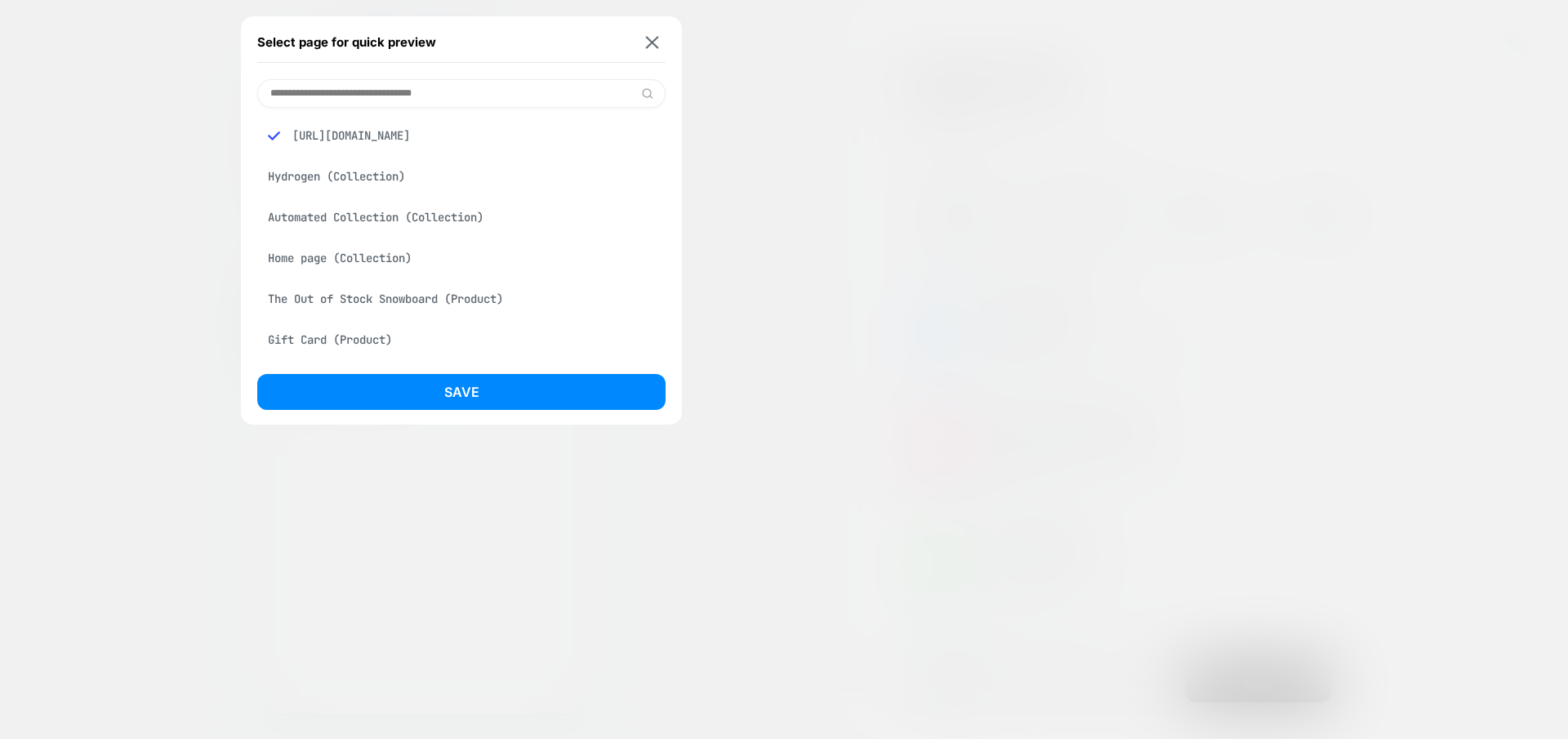
click at [819, 101] on div at bounding box center [784, 369] width 1568 height 739
